Goal: Task Accomplishment & Management: Manage account settings

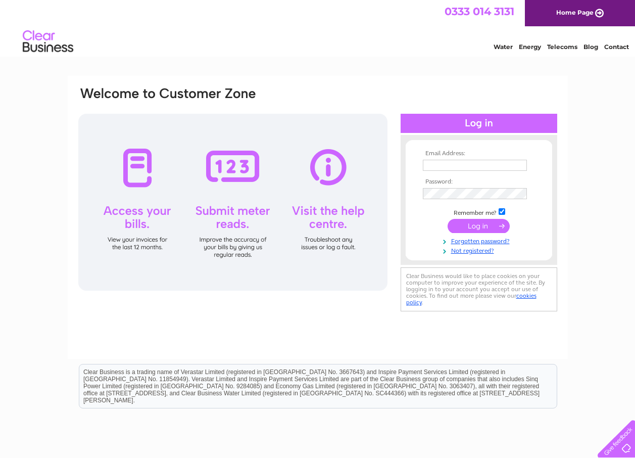
type input "[EMAIL_ADDRESS][DOMAIN_NAME]"
click at [471, 225] on input "submit" at bounding box center [479, 226] width 62 height 14
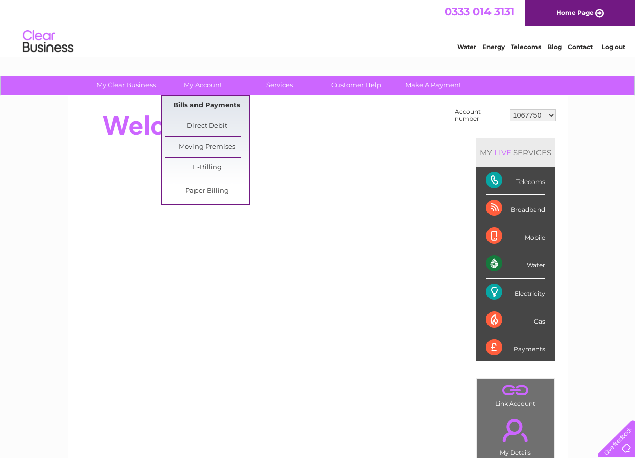
click at [192, 103] on link "Bills and Payments" at bounding box center [206, 106] width 83 height 20
